Goal: Information Seeking & Learning: Learn about a topic

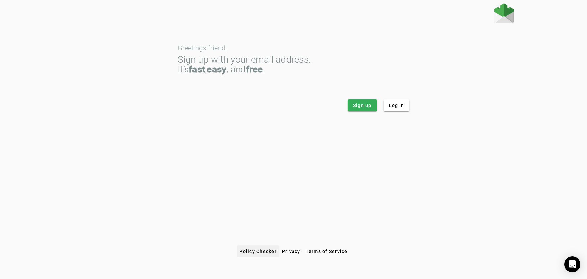
click at [254, 247] on span at bounding box center [258, 251] width 42 height 16
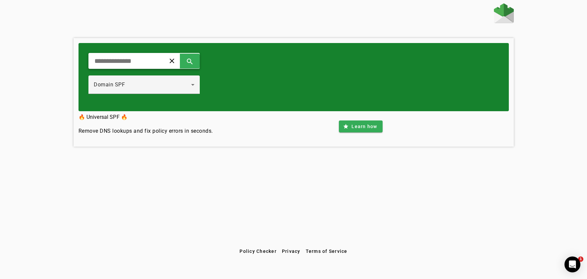
click at [127, 57] on input "text" at bounding box center [124, 61] width 61 height 8
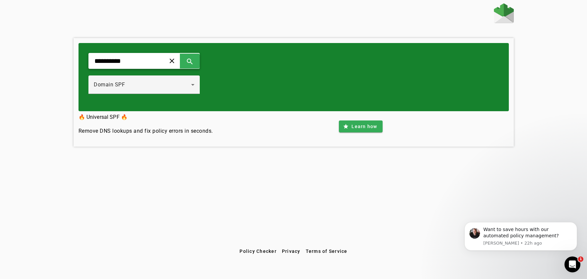
type input "**********"
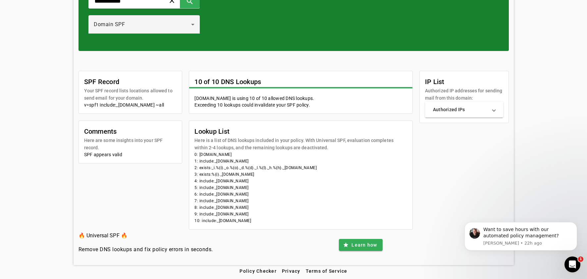
click at [447, 115] on mat-expansion-panel-header "Authorized IPs" at bounding box center [464, 110] width 78 height 16
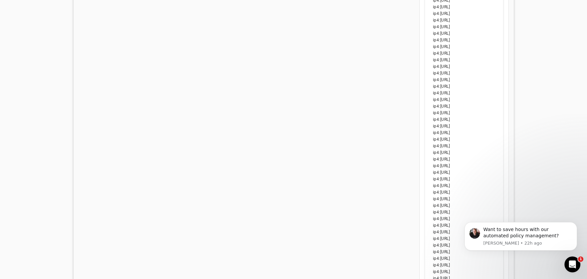
scroll to position [551, 0]
drag, startPoint x: 441, startPoint y: 112, endPoint x: 470, endPoint y: 110, distance: 28.9
click at [470, 110] on li "ip4:[URL]" at bounding box center [464, 112] width 62 height 7
copy li "[TECHNICAL_ID]"
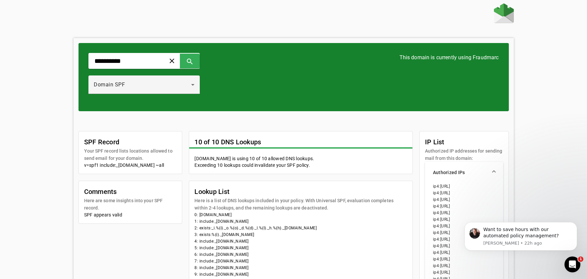
scroll to position [0, 0]
drag, startPoint x: 194, startPoint y: 141, endPoint x: 274, endPoint y: 148, distance: 81.1
click at [274, 148] on mat-card "10 of 10 DNS Lookups [DOMAIN_NAME] is using 10 of 10 allowed DNS lookups. Excee…" at bounding box center [301, 152] width 224 height 43
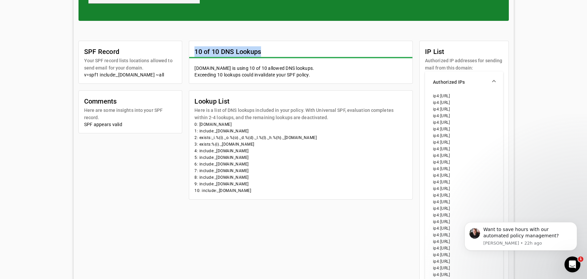
scroll to position [91, 0]
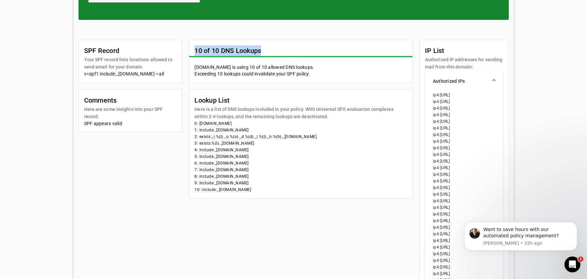
drag, startPoint x: 269, startPoint y: 191, endPoint x: 191, endPoint y: 149, distance: 88.9
click at [191, 149] on mat-card-content "0: [DOMAIN_NAME] 1: include:_[DOMAIN_NAME] 2: exists:_i.%{i}._o.%{o}._d.%{d}._l…" at bounding box center [300, 159] width 223 height 78
drag, startPoint x: 195, startPoint y: 137, endPoint x: 273, endPoint y: 144, distance: 78.2
click at [273, 144] on mat-card-content "0: [DOMAIN_NAME] 1: include:_[DOMAIN_NAME] 2: exists:_i.%{i}._o.%{o}._d.%{d}._l…" at bounding box center [300, 159] width 223 height 78
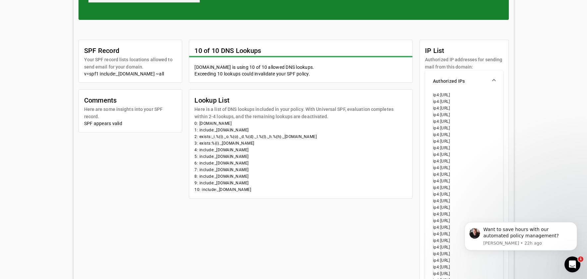
click at [273, 143] on li "3: exists:%{i}._[DOMAIN_NAME]" at bounding box center [300, 143] width 213 height 7
drag, startPoint x: 273, startPoint y: 143, endPoint x: 195, endPoint y: 144, distance: 77.8
click at [195, 144] on li "3: exists:%{i}._[DOMAIN_NAME]" at bounding box center [300, 143] width 213 height 7
drag, startPoint x: 194, startPoint y: 150, endPoint x: 266, endPoint y: 192, distance: 82.5
click at [266, 192] on mat-card-content "0: [DOMAIN_NAME] 1: include:_[DOMAIN_NAME] 2: exists:_i.%{i}._o.%{o}._d.%{d}._l…" at bounding box center [300, 159] width 223 height 78
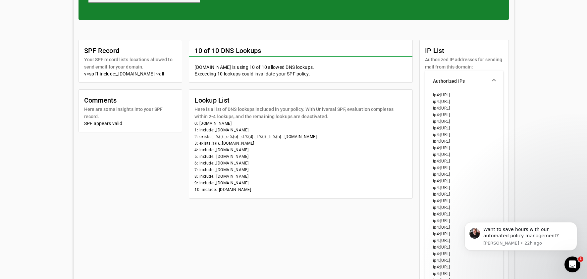
drag, startPoint x: 268, startPoint y: 143, endPoint x: 192, endPoint y: 135, distance: 76.6
click at [192, 135] on mat-card-content "0: [DOMAIN_NAME] 1: include:_[DOMAIN_NAME] 2: exists:_i.%{i}._o.%{o}._d.%{d}._l…" at bounding box center [300, 159] width 223 height 78
click at [193, 136] on mat-card-content "0: [DOMAIN_NAME] 1: include:_[DOMAIN_NAME] 2: exists:_i.%{i}._o.%{o}._d.%{d}._l…" at bounding box center [300, 159] width 223 height 78
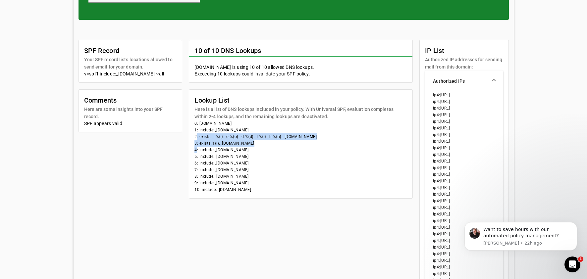
drag, startPoint x: 193, startPoint y: 136, endPoint x: 194, endPoint y: 152, distance: 15.6
click at [194, 152] on mat-card-content "0: [DOMAIN_NAME] 1: include:_[DOMAIN_NAME] 2: exists:_i.%{i}._o.%{o}._d.%{d}._l…" at bounding box center [300, 159] width 223 height 78
click at [195, 137] on li "2: exists:_i.%{i}._o.%{o}._d.%{d}._l.%{l}._h.%{h}._[DOMAIN_NAME]" at bounding box center [300, 136] width 213 height 7
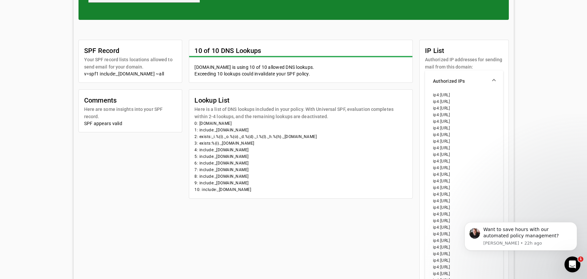
drag, startPoint x: 198, startPoint y: 137, endPoint x: 343, endPoint y: 139, distance: 145.0
click at [343, 139] on li "2: exists:_i.%{i}._o.%{o}._d.%{d}._l.%{l}._h.%{h}._[DOMAIN_NAME]" at bounding box center [300, 136] width 213 height 7
drag, startPoint x: 269, startPoint y: 142, endPoint x: 199, endPoint y: 142, distance: 69.9
click at [199, 143] on li "3: exists:%{i}._[DOMAIN_NAME]" at bounding box center [300, 143] width 213 height 7
click at [272, 142] on li "3: exists:%{i}._[DOMAIN_NAME]" at bounding box center [300, 143] width 213 height 7
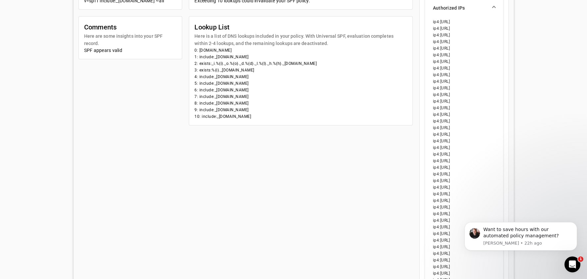
scroll to position [162, 0]
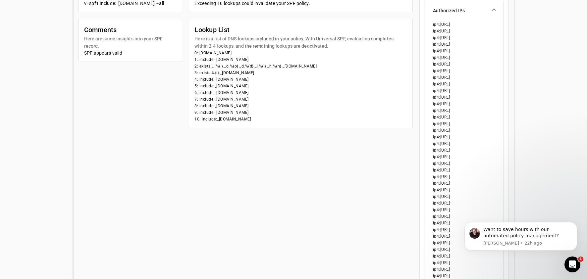
drag, startPoint x: 265, startPoint y: 118, endPoint x: 217, endPoint y: 119, distance: 48.7
click at [217, 119] on li "10: include:_[DOMAIN_NAME]" at bounding box center [300, 119] width 213 height 7
copy li "_[DOMAIN_NAME]"
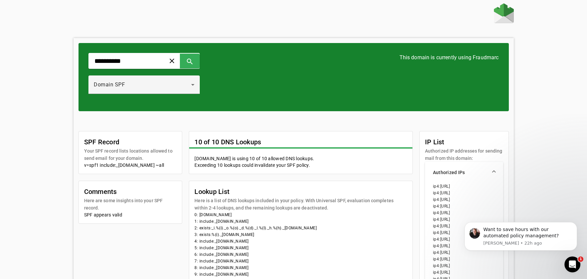
scroll to position [0, 0]
click at [137, 63] on input "**********" at bounding box center [124, 61] width 61 height 8
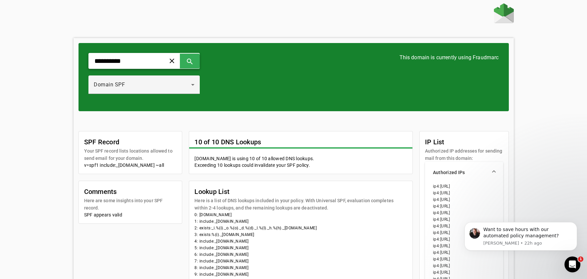
paste input "**********"
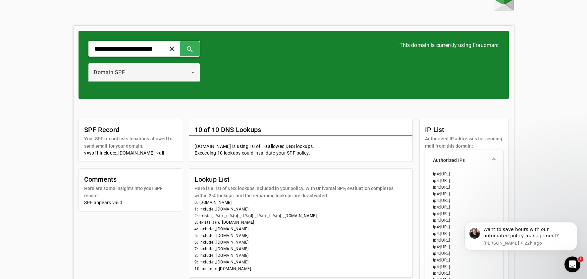
scroll to position [12, 0]
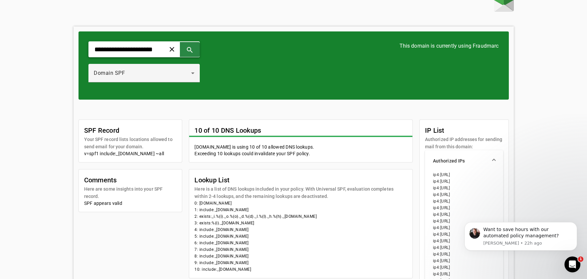
click at [198, 50] on span at bounding box center [190, 49] width 16 height 16
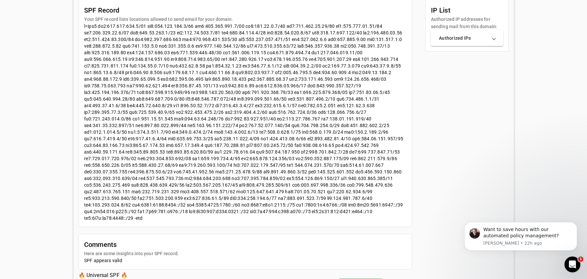
scroll to position [179, 0]
drag, startPoint x: 271, startPoint y: 211, endPoint x: 149, endPoint y: 105, distance: 161.3
click at [149, 105] on div at bounding box center [245, 122] width 323 height 199
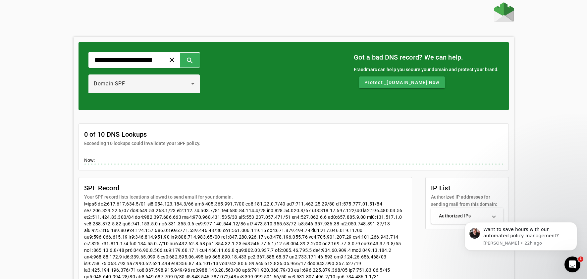
scroll to position [0, 0]
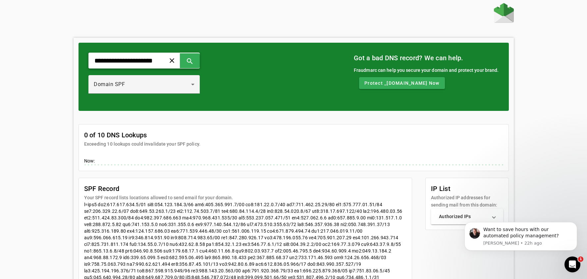
click at [134, 59] on input "**********" at bounding box center [124, 61] width 61 height 8
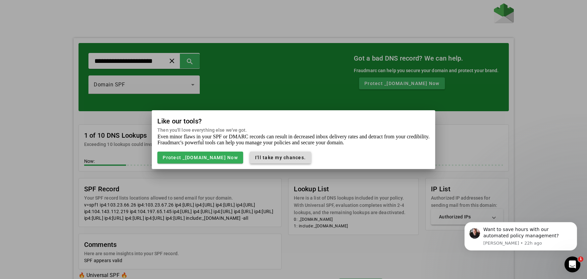
click at [286, 152] on span "button" at bounding box center [280, 158] width 61 height 16
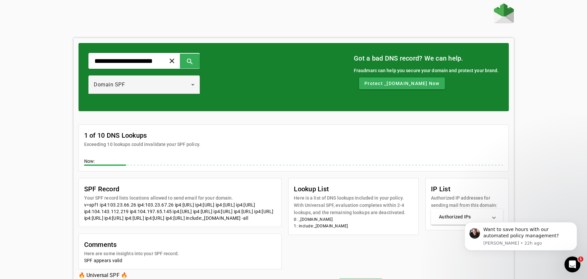
drag, startPoint x: 210, startPoint y: 230, endPoint x: 138, endPoint y: 209, distance: 75.0
click at [138, 210] on div "v=spf1 ip4:103.23.66.26 ip4:103.23.67.26 ip4:[URL] ip4:[URL] ip4:[URL] ip4:[URL…" at bounding box center [180, 212] width 192 height 20
click at [138, 209] on div "v=spf1 ip4:103.23.66.26 ip4:103.23.67.26 ip4:[URL] ip4:[URL] ip4:[URL] ip4:[URL…" at bounding box center [180, 212] width 192 height 20
click at [133, 59] on input "**********" at bounding box center [124, 61] width 61 height 8
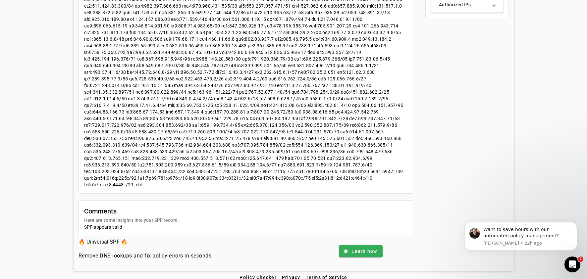
scroll to position [212, 0]
click at [256, 178] on div at bounding box center [245, 89] width 323 height 199
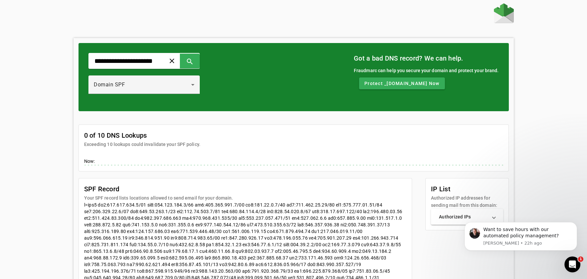
scroll to position [0, 0]
click at [522, 64] on div "**********" at bounding box center [293, 243] width 587 height 480
click at [374, 41] on div "**********" at bounding box center [294, 261] width 440 height 446
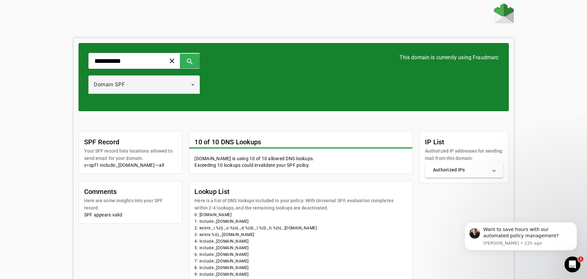
drag, startPoint x: 199, startPoint y: 228, endPoint x: 339, endPoint y: 228, distance: 139.7
click at [339, 228] on li "2: exists:_i.%{i}._o.%{o}._d.%{d}._l.%{l}._h.%{h}._[DOMAIN_NAME]" at bounding box center [300, 228] width 213 height 7
click at [342, 230] on li "2: exists:_i.%{i}._o.%{o}._d.%{d}._l.%{l}._h.%{h}._[DOMAIN_NAME]" at bounding box center [300, 228] width 213 height 7
drag, startPoint x: 341, startPoint y: 227, endPoint x: 211, endPoint y: 229, distance: 129.8
click at [211, 229] on li "2: exists:_i.%{i}._o.%{o}._d.%{d}._l.%{l}._h.%{h}._[DOMAIN_NAME]" at bounding box center [300, 228] width 213 height 7
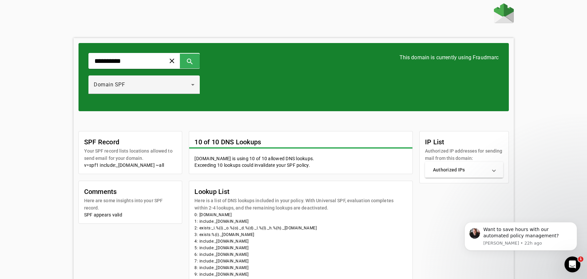
click at [449, 171] on mat-panel-title "Authorized IPs" at bounding box center [460, 170] width 54 height 7
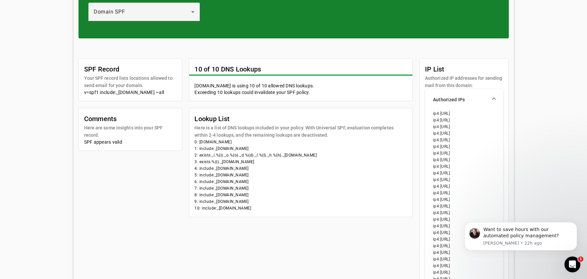
scroll to position [74, 0]
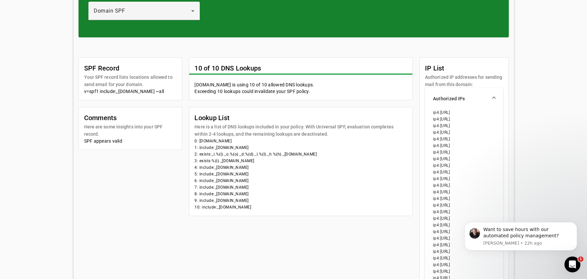
drag, startPoint x: 889, startPoint y: 325, endPoint x: 470, endPoint y: 274, distance: 422.6
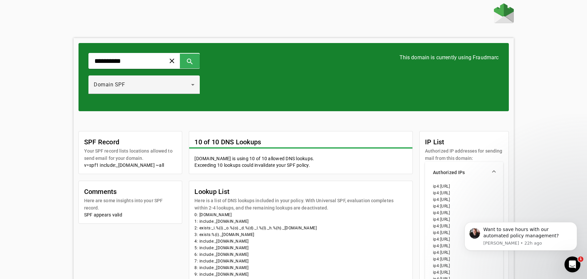
scroll to position [0, 0]
click at [437, 197] on li "ip4:[URL]" at bounding box center [464, 199] width 62 height 7
drag, startPoint x: 216, startPoint y: 226, endPoint x: 223, endPoint y: 228, distance: 8.1
click at [223, 228] on li "2: exists:_i.%{i}._o.%{o}._d.%{d}._l.%{l}._h.%{h}._[DOMAIN_NAME]" at bounding box center [300, 228] width 213 height 7
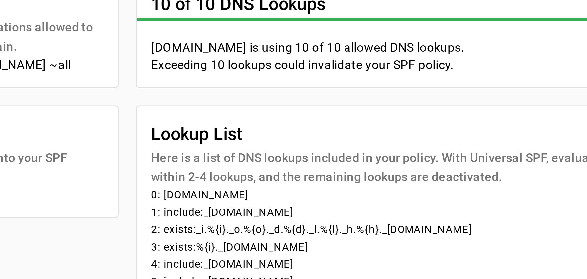
click at [194, 225] on li "2: exists:_i.%{i}._o.%{o}._d.%{d}._l.%{l}._h.%{h}._[DOMAIN_NAME]" at bounding box center [300, 228] width 213 height 7
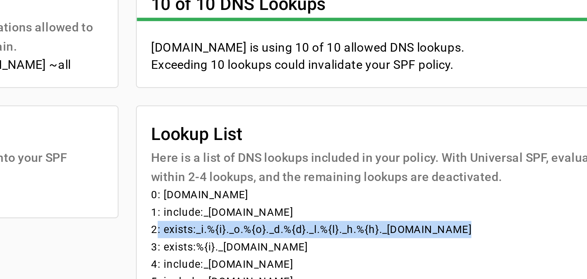
click at [194, 225] on li "2: exists:_i.%{i}._o.%{o}._d.%{d}._l.%{l}._h.%{h}._[DOMAIN_NAME]" at bounding box center [300, 228] width 213 height 7
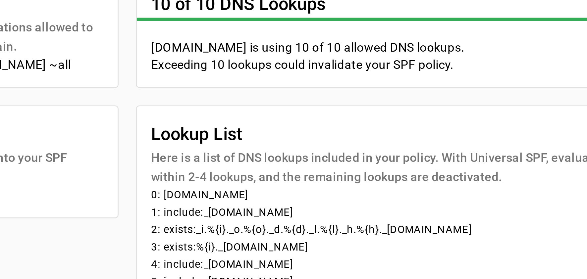
click at [194, 225] on li "2: exists:_i.%{i}._o.%{o}._d.%{d}._l.%{l}._h.%{h}._[DOMAIN_NAME]" at bounding box center [300, 228] width 213 height 7
click at [194, 218] on li "1: include:_[DOMAIN_NAME]" at bounding box center [300, 221] width 213 height 7
drag, startPoint x: 79, startPoint y: 87, endPoint x: 87, endPoint y: 86, distance: 8.0
click at [194, 225] on li "2: exists:_i.%{i}._o.%{o}._d.%{d}._l.%{l}._h.%{h}._[DOMAIN_NAME]" at bounding box center [300, 228] width 213 height 7
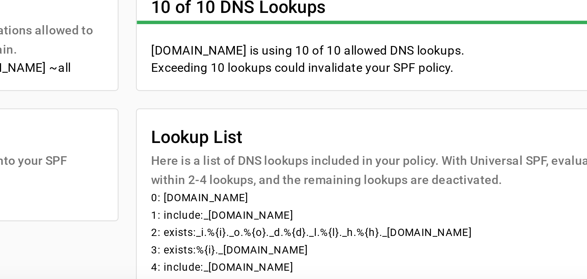
scroll to position [25, 0]
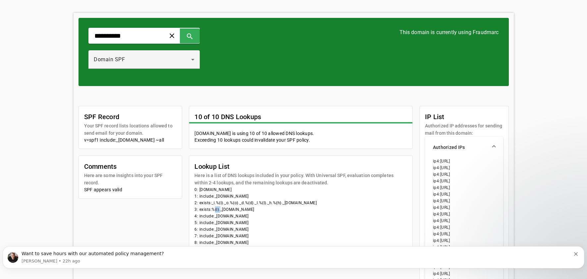
drag, startPoint x: 213, startPoint y: 208, endPoint x: 219, endPoint y: 209, distance: 6.0
click at [219, 209] on li "3: exists:%{i}._[DOMAIN_NAME]" at bounding box center [300, 209] width 213 height 7
click at [132, 35] on input "**********" at bounding box center [124, 36] width 61 height 8
click at [132, 34] on input "**********" at bounding box center [124, 36] width 61 height 8
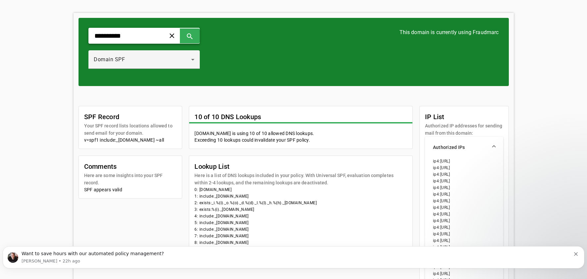
click at [146, 38] on input "**********" at bounding box center [124, 36] width 61 height 8
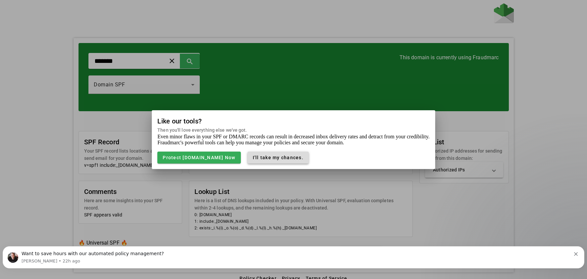
click at [260, 160] on span "button" at bounding box center [277, 158] width 61 height 16
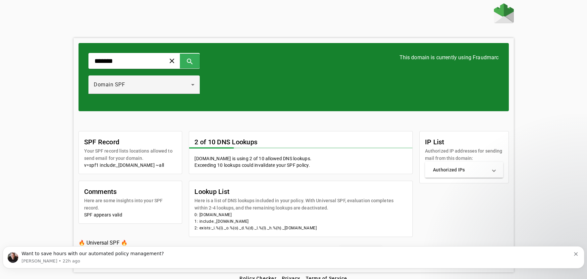
click at [446, 167] on mat-panel-title "Authorized IPs" at bounding box center [460, 170] width 54 height 7
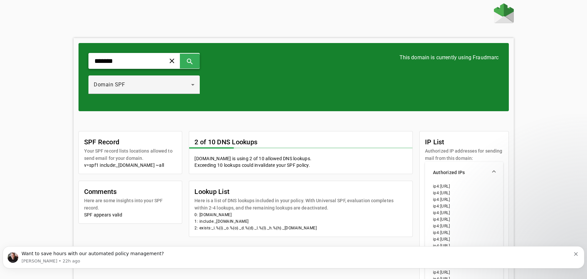
click at [137, 59] on input "*******" at bounding box center [124, 61] width 61 height 8
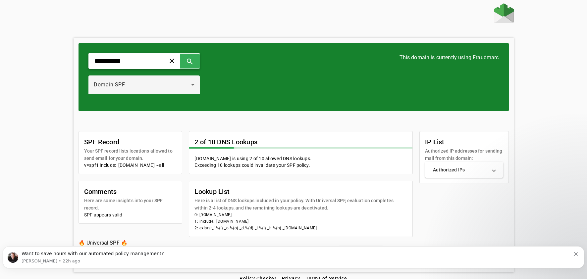
click at [99, 62] on input "**********" at bounding box center [124, 61] width 61 height 8
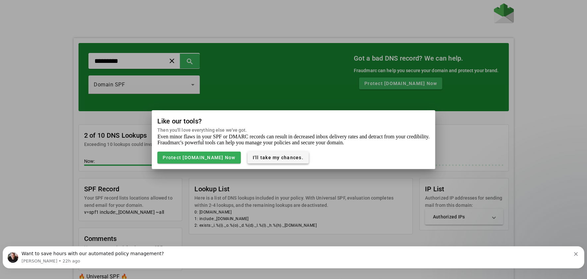
click at [250, 154] on span "button" at bounding box center [277, 158] width 61 height 16
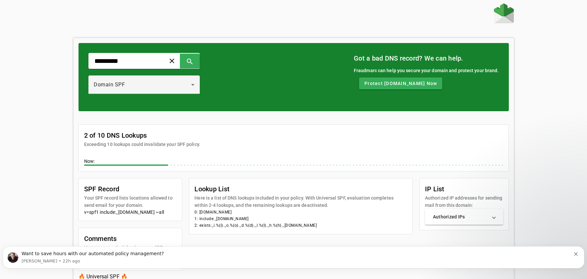
click at [529, 45] on div "********* clear search Domain SPF Got a bad DNS record? We can help. Fraudmarc …" at bounding box center [293, 154] width 587 height 303
click at [471, 214] on mat-panel-title "Authorized IPs" at bounding box center [460, 217] width 54 height 7
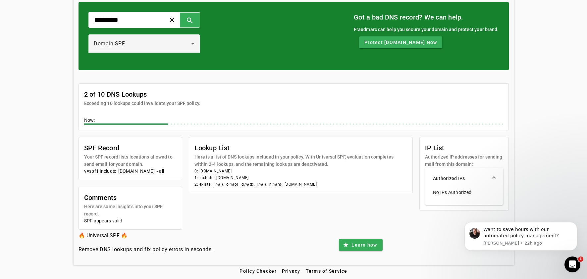
click at [548, 136] on div "********* clear search Domain SPF Got a bad DNS record? We can help. Fraudmarc …" at bounding box center [293, 113] width 587 height 303
click at [450, 193] on p "No IPs Authorized" at bounding box center [464, 192] width 62 height 7
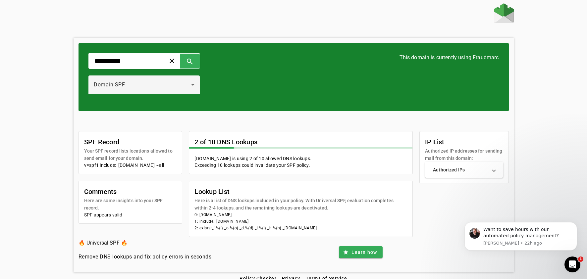
scroll to position [0, 0]
type input "**********"
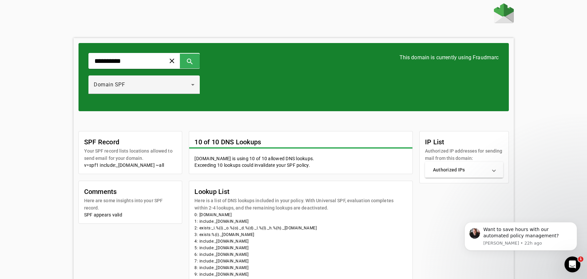
click at [451, 171] on mat-panel-title "Authorized IPs" at bounding box center [460, 170] width 54 height 7
drag, startPoint x: 437, startPoint y: 189, endPoint x: 472, endPoint y: 188, distance: 34.8
click at [472, 188] on li "ip4:[URL]" at bounding box center [464, 186] width 62 height 7
drag, startPoint x: 472, startPoint y: 187, endPoint x: 437, endPoint y: 187, distance: 34.4
click at [437, 187] on li "ip4:[URL]" at bounding box center [464, 186] width 62 height 7
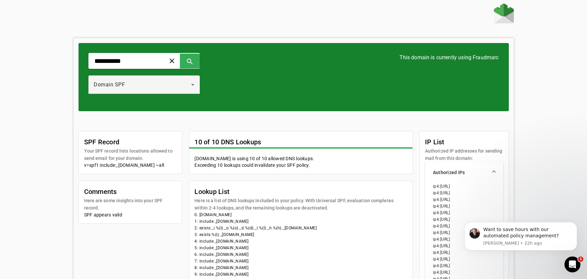
drag, startPoint x: 337, startPoint y: 227, endPoint x: 216, endPoint y: 230, distance: 121.5
click at [216, 230] on li "2: exists:_i.%{i}._o.%{o}._d.%{d}._l.%{l}._h.%{h}._[DOMAIN_NAME]" at bounding box center [300, 228] width 213 height 7
click at [267, 226] on li "2: exists:_i.%{i}._o.%{o}._d.%{d}._l.%{l}._h.%{h}._[DOMAIN_NAME]" at bounding box center [300, 228] width 213 height 7
